Goal: Information Seeking & Learning: Learn about a topic

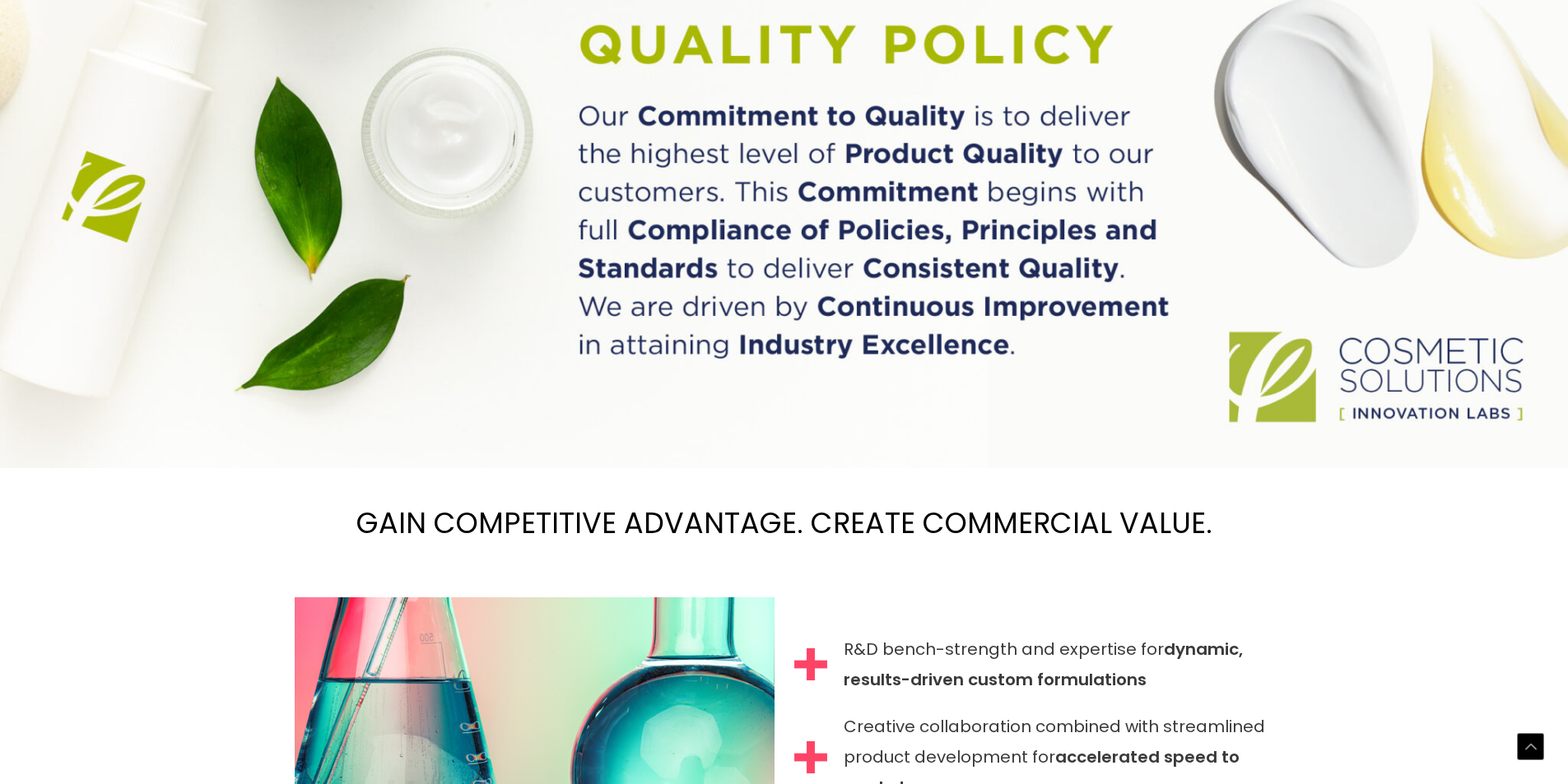
scroll to position [1384, 0]
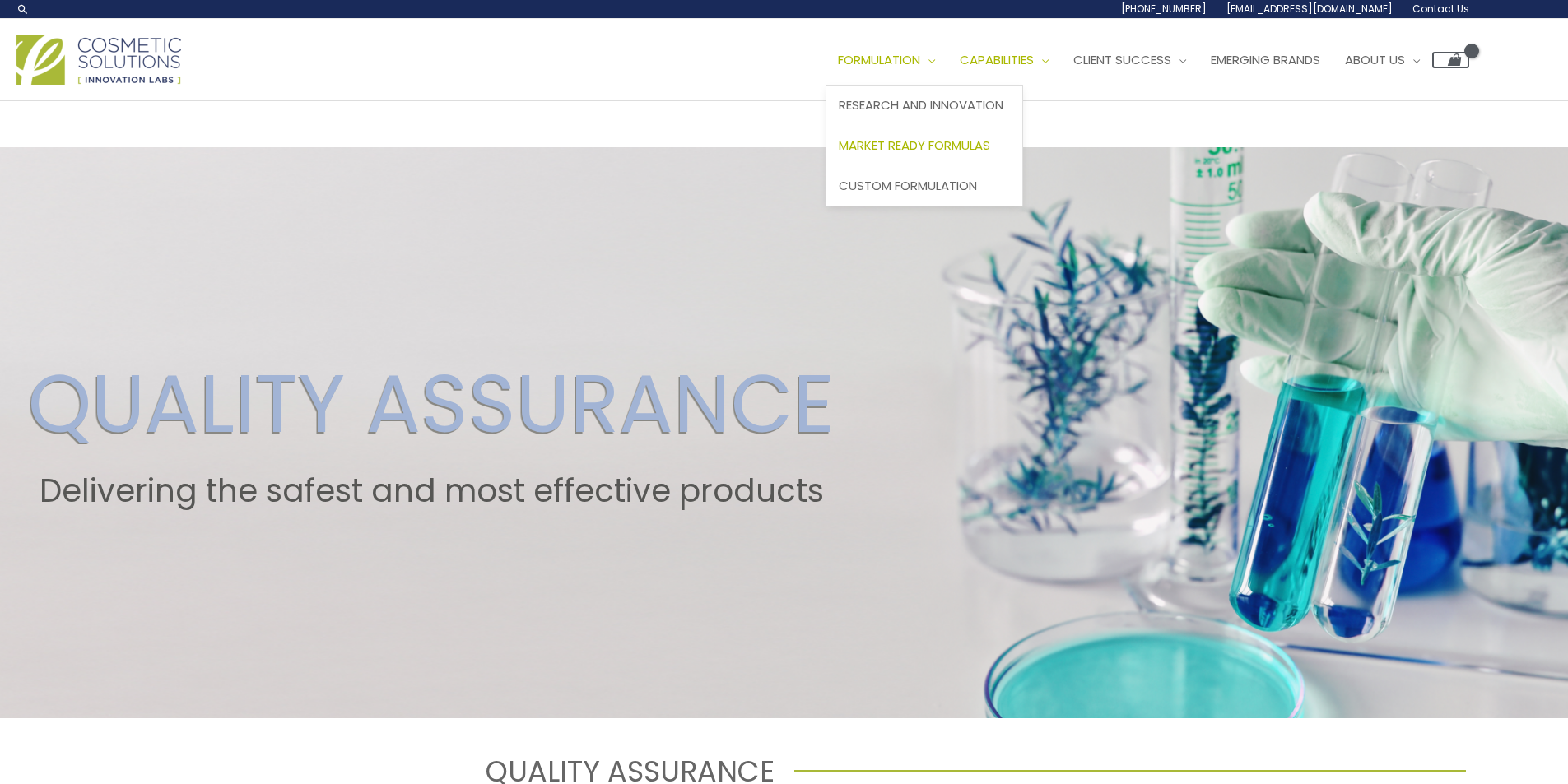
click at [927, 148] on span "Market Ready Formulas" at bounding box center [914, 145] width 151 height 17
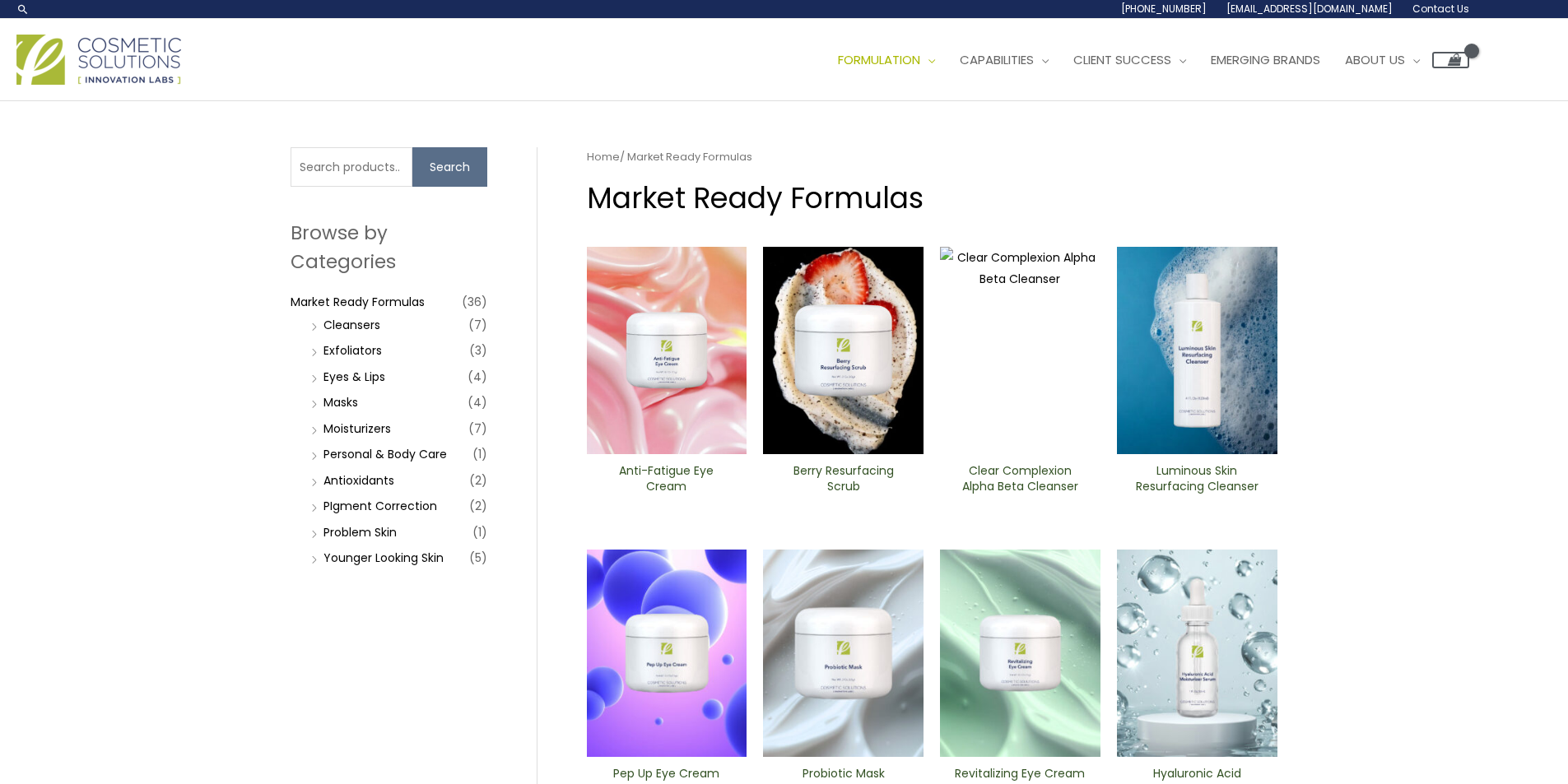
click at [169, 50] on img at bounding box center [99, 59] width 164 height 50
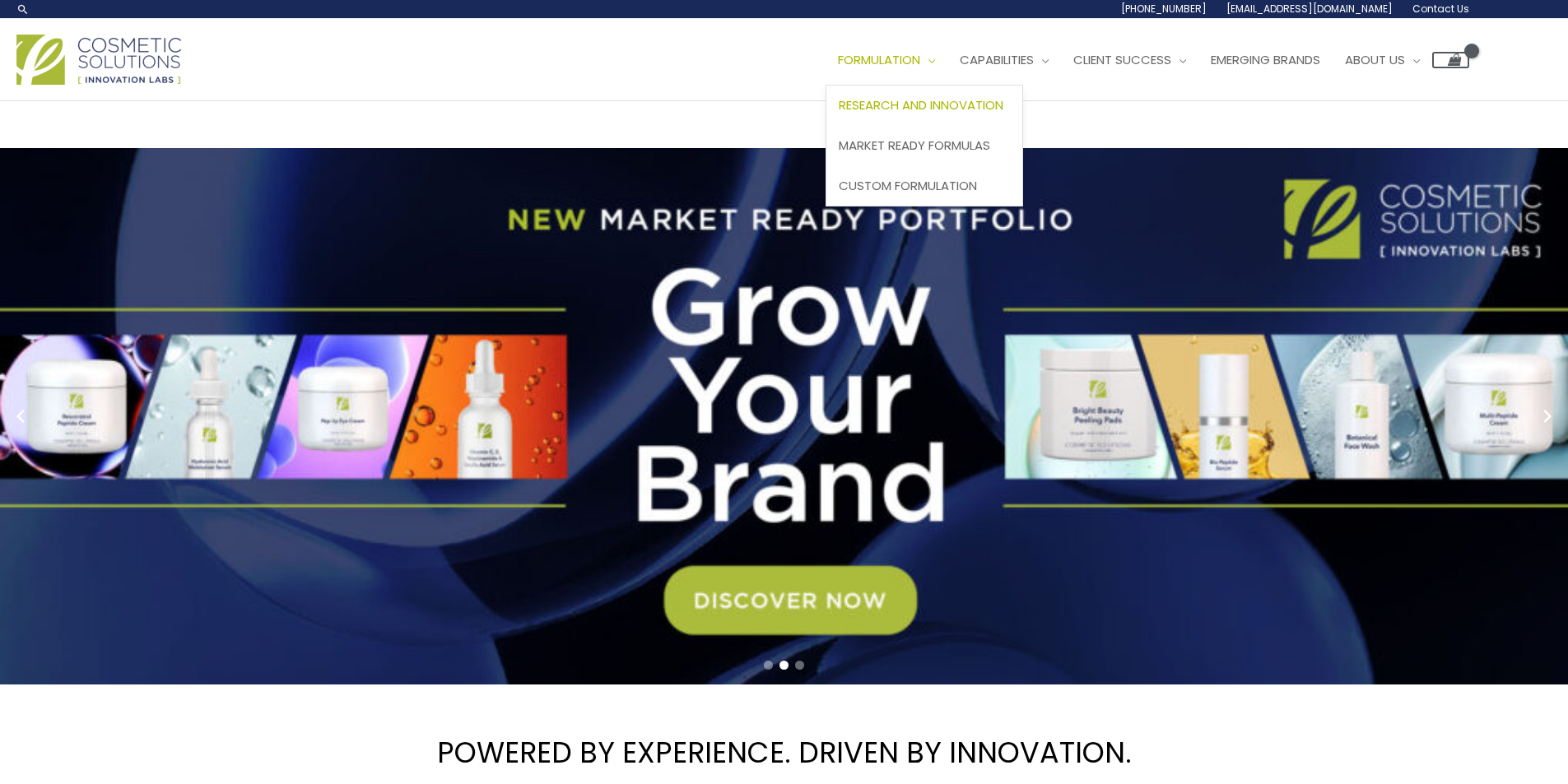
click at [902, 99] on span "Research and Innovation" at bounding box center [921, 105] width 164 height 17
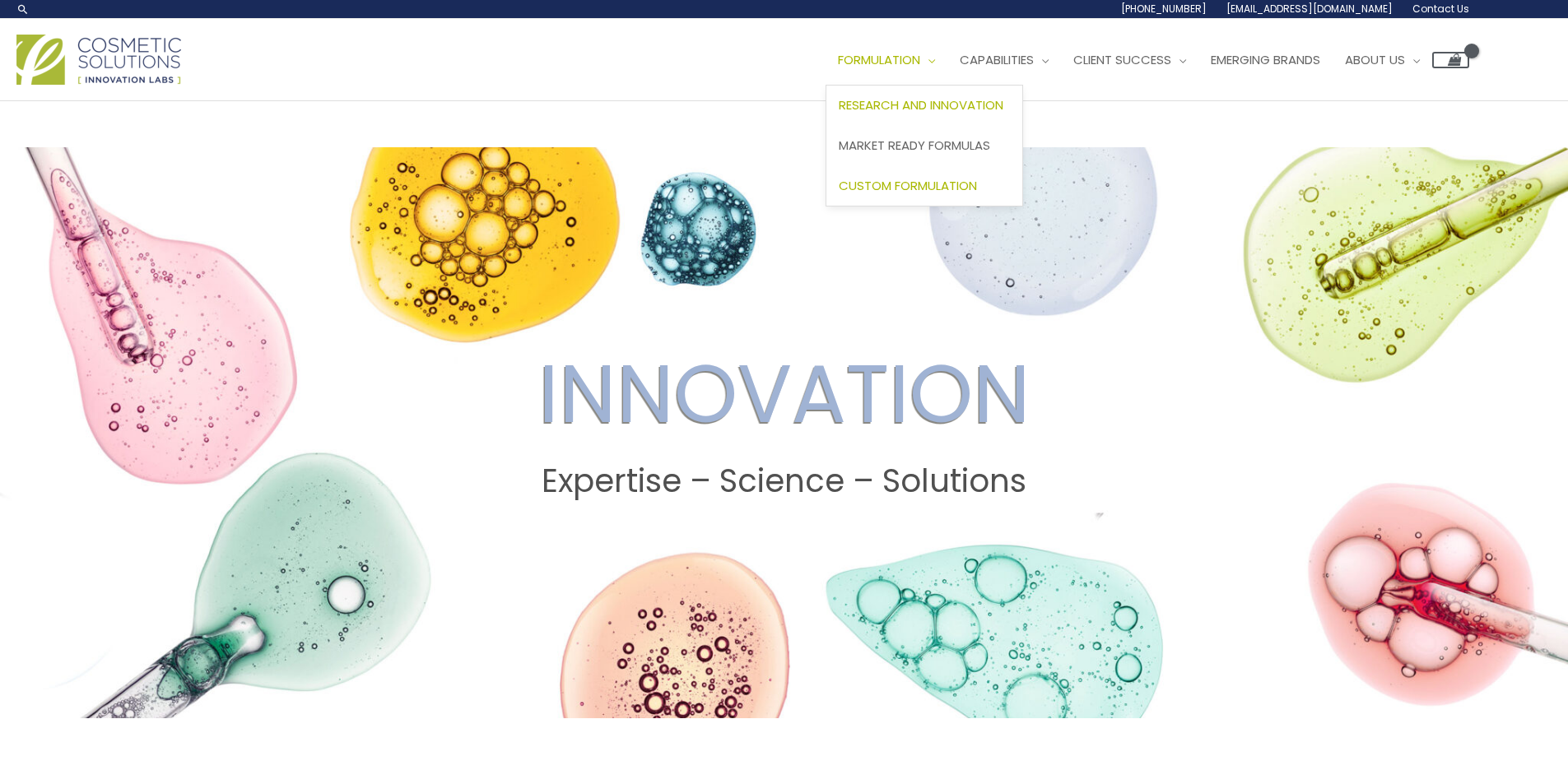
click at [888, 188] on span "Custom Formulation" at bounding box center [908, 186] width 138 height 17
